Goal: Ask a question

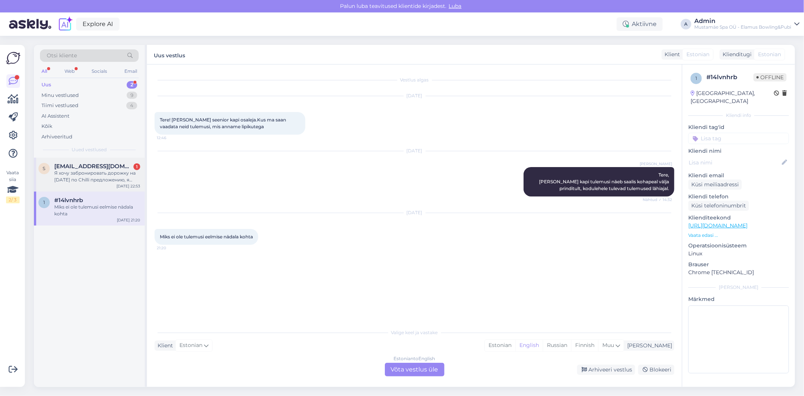
click at [100, 183] on div "s [EMAIL_ADDRESS][DOMAIN_NAME] 1 Я хочу забронировать дорожку на [DATE] по Chil…" at bounding box center [89, 175] width 111 height 34
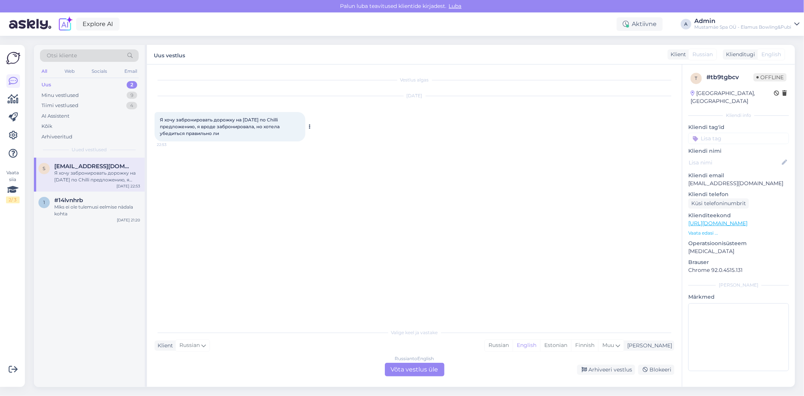
drag, startPoint x: 222, startPoint y: 134, endPoint x: 159, endPoint y: 121, distance: 63.6
click at [159, 121] on div "Я хочу забронировать дорожку на [DATE] по Chilli предложению, я вроде заброниро…" at bounding box center [230, 126] width 151 height 29
copy span "Я хочу забронировать дорожку на [DATE] по Chilli предложению, я вроде заброниро…"
click at [410, 372] on div "Russian to English Võta vestlus üle" at bounding box center [415, 370] width 60 height 14
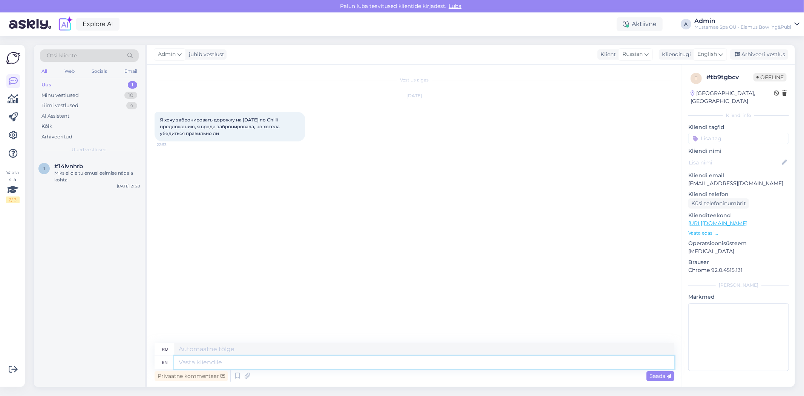
click at [227, 363] on textarea at bounding box center [424, 362] width 500 height 13
click at [167, 364] on div "en" at bounding box center [165, 362] width 6 height 13
click at [247, 364] on textarea at bounding box center [424, 362] width 500 height 13
type textarea "Tere"
type textarea "Тере"
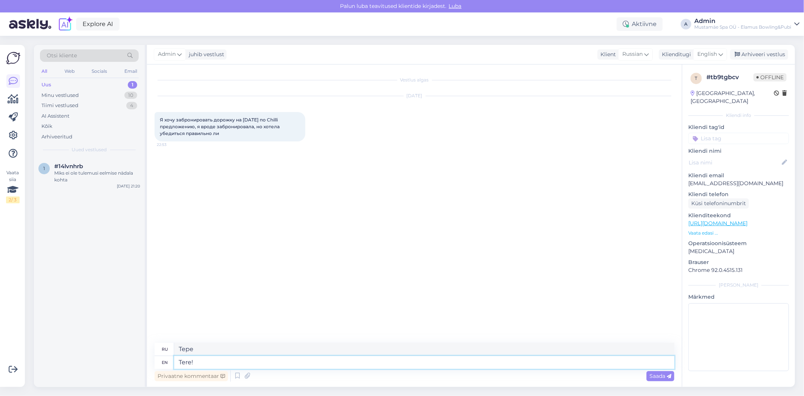
type textarea "Tere!"
type textarea "Вот!"
type textarea "Tere! Mis"
type textarea "Tere! Mis Chilli"
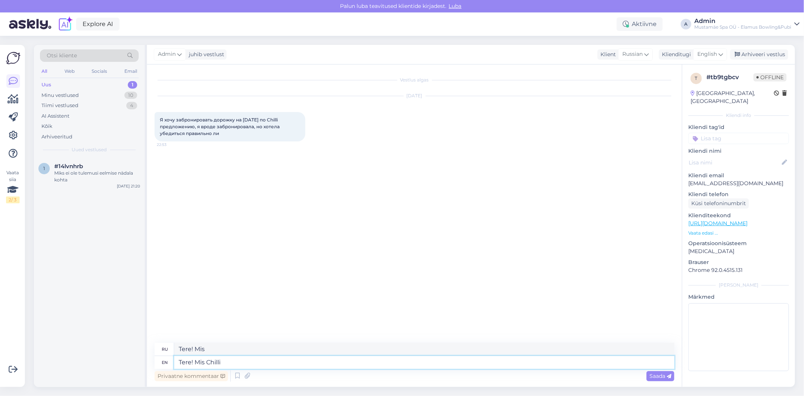
type textarea "Tere! Mis Chilli"
type textarea "Tere! Mis Chilli pakkumine"
type textarea "Tere! Mis Chilli pakkumine Teil o"
type textarea "Тере! Мис Чили Паккумине Тейл"
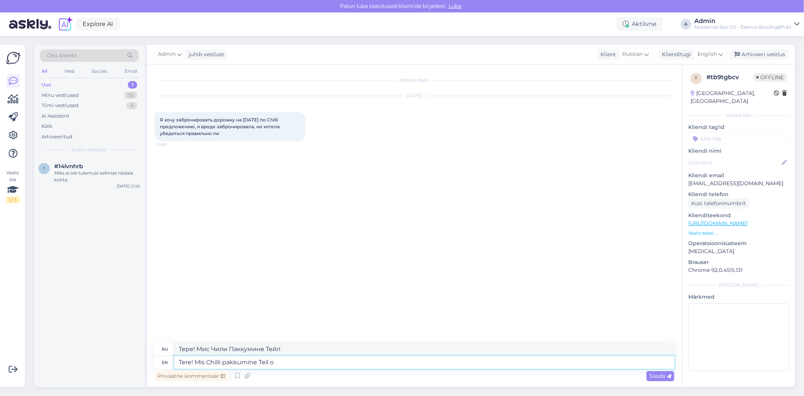
type textarea "Tere! Mis Chilli pakkumine Teil on"
type textarea "Тере! Mis Chilli pakkumine Teil on"
type textarea "Tere! Mis Chilli pakkumine Teil on?"
type textarea "Тере! Mis Chilli pakkumine Teil включен?"
click at [168, 363] on div "en" at bounding box center [165, 362] width 20 height 13
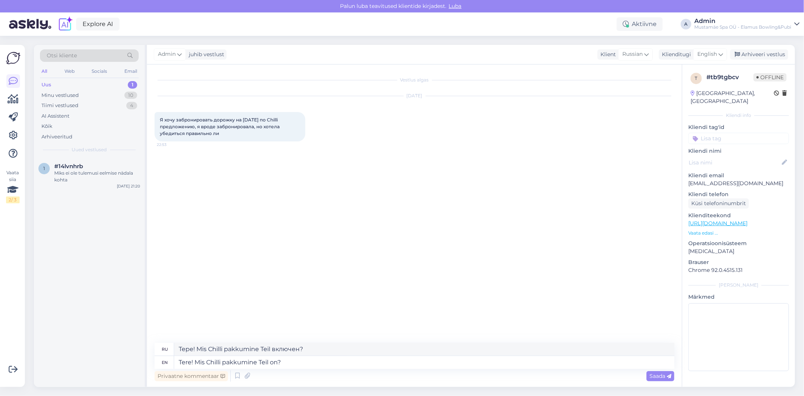
click at [167, 363] on div "en" at bounding box center [165, 362] width 6 height 13
drag, startPoint x: 263, startPoint y: 365, endPoint x: 179, endPoint y: 366, distance: 84.0
click at [179, 366] on textarea "Tere! Mis Chilli pakkumine Teil on?" at bounding box center [424, 362] width 500 height 13
type textarea "Hello!"
type textarea "Привет!"
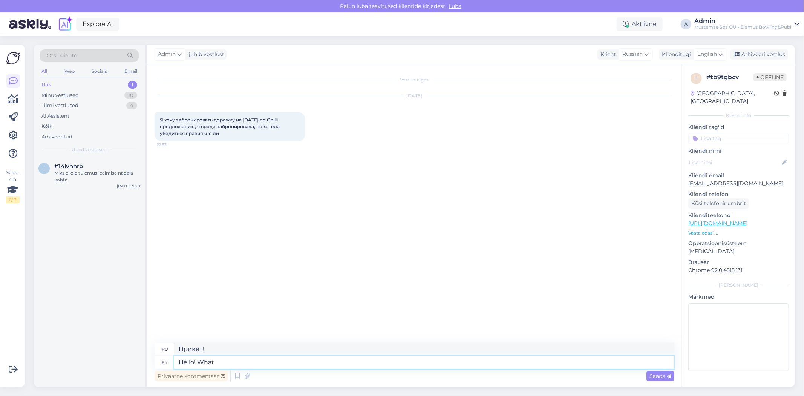
type textarea "Hello! What"
type textarea "Привет! Что?"
type textarea "Hello! What Chilli"
type textarea "Привет! Какой [GEOGRAPHIC_DATA]?"
type textarea "Hello! What [PERSON_NAME]"
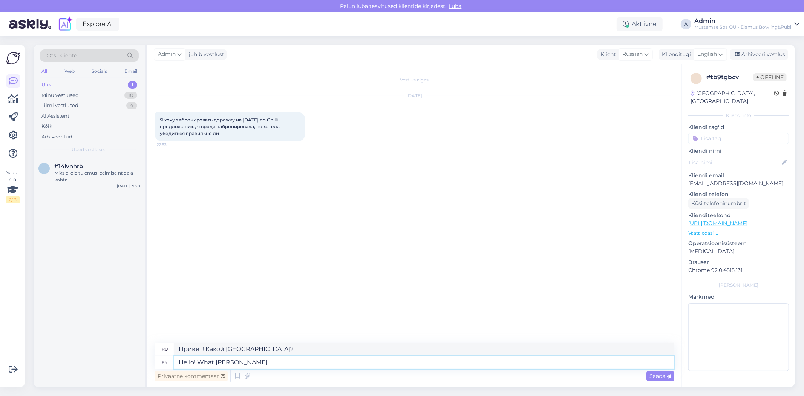
type textarea "Привет! Какой чили тивćке?"
type textarea "Hello! What Chilli ticket"
type textarea "Привет! Какой билет на [GEOGRAPHIC_DATA]?"
type textarea "Hello! What Chilli ticket do y"
type textarea "Привет! Что делает билет Chilli?"
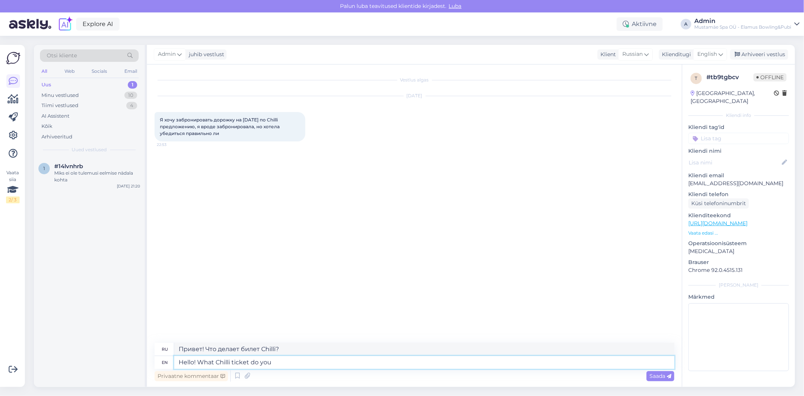
type textarea "Hello! What Chilli ticket do you"
type textarea "Привет! Какой билет на чили вам нужен?"
type textarea "Hello! What Chilli ticket do you have?"
type textarea "Привет! Какой у тебя билет на «Чили»?"
type textarea "Hello! What Chilli ticket do you have?"
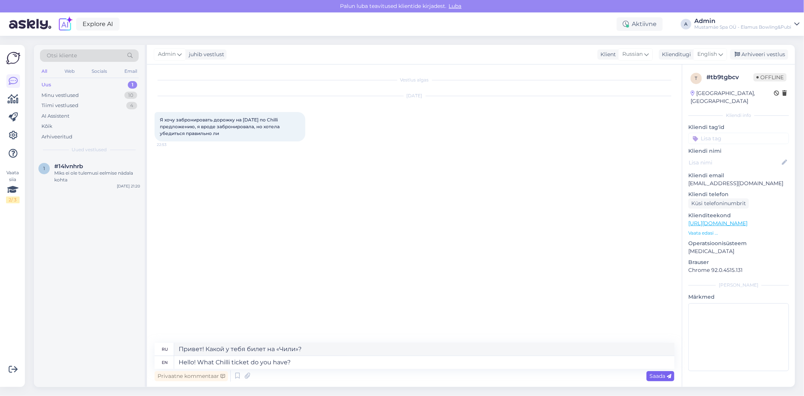
click at [651, 375] on span "Saada" at bounding box center [660, 375] width 22 height 7
